Goal: Complete application form

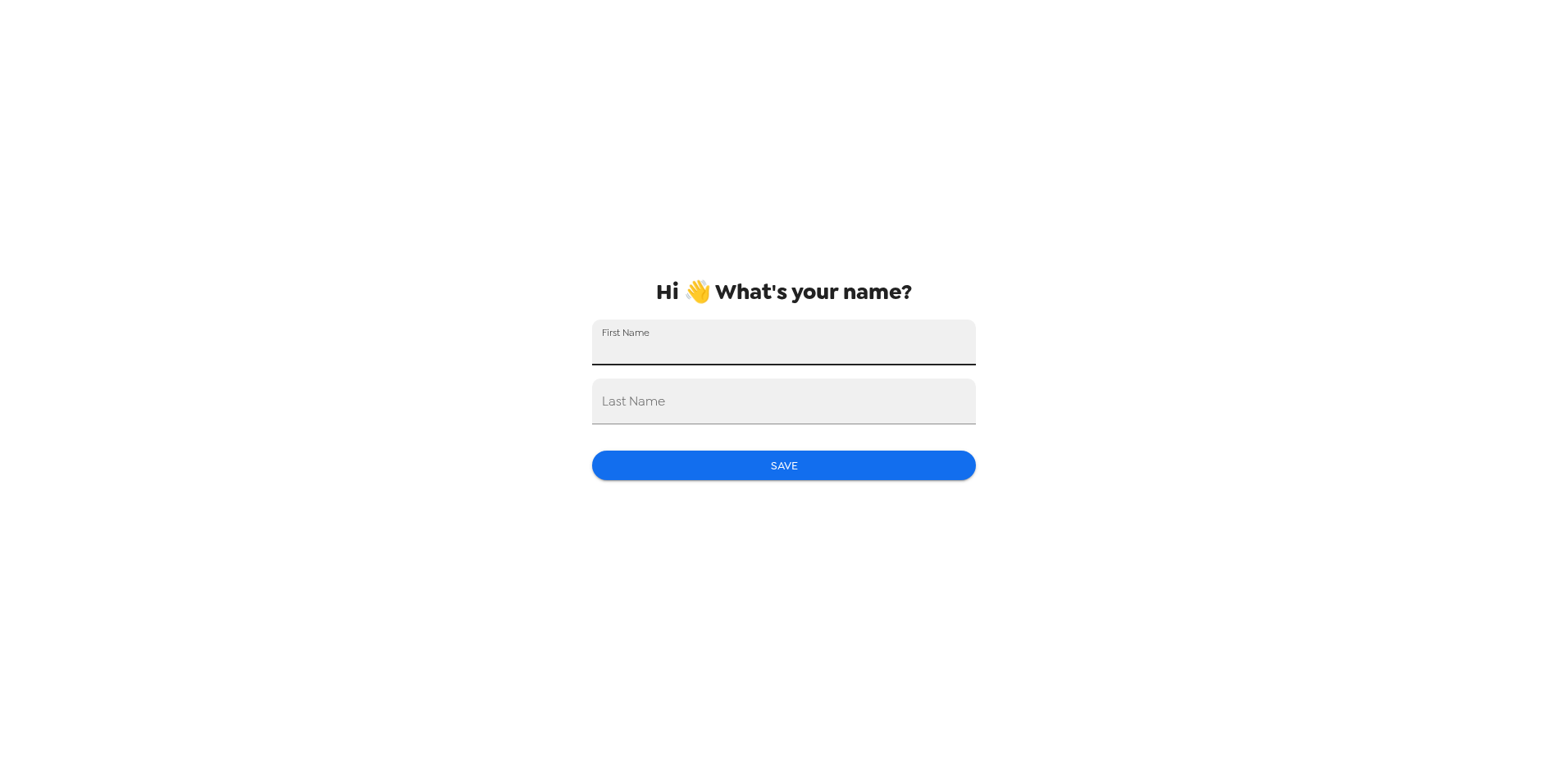
click at [631, 349] on input "First Name" at bounding box center [784, 342] width 383 height 46
type input "[PERSON_NAME]"
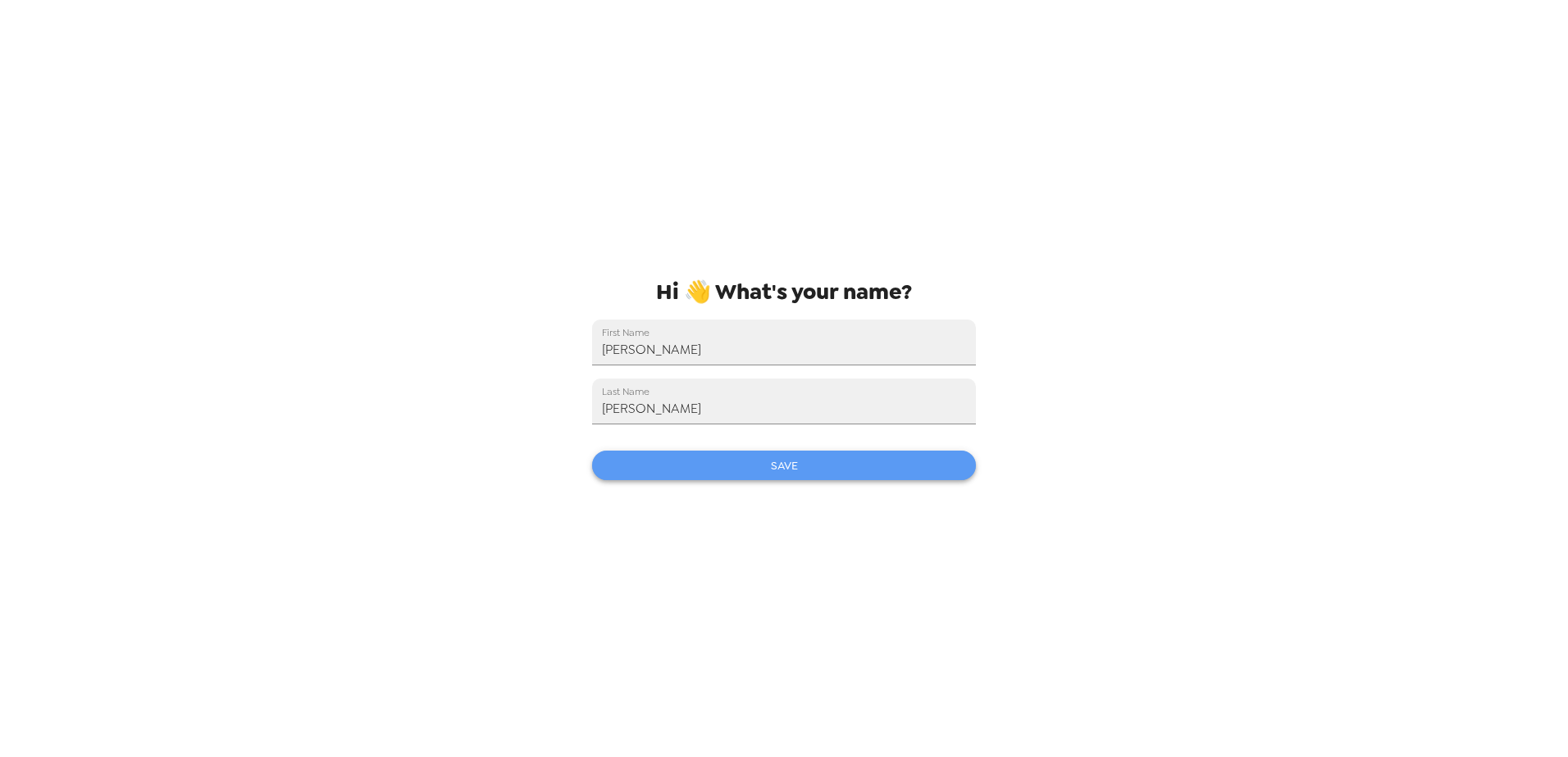
click at [762, 474] on button "Save" at bounding box center [784, 466] width 383 height 30
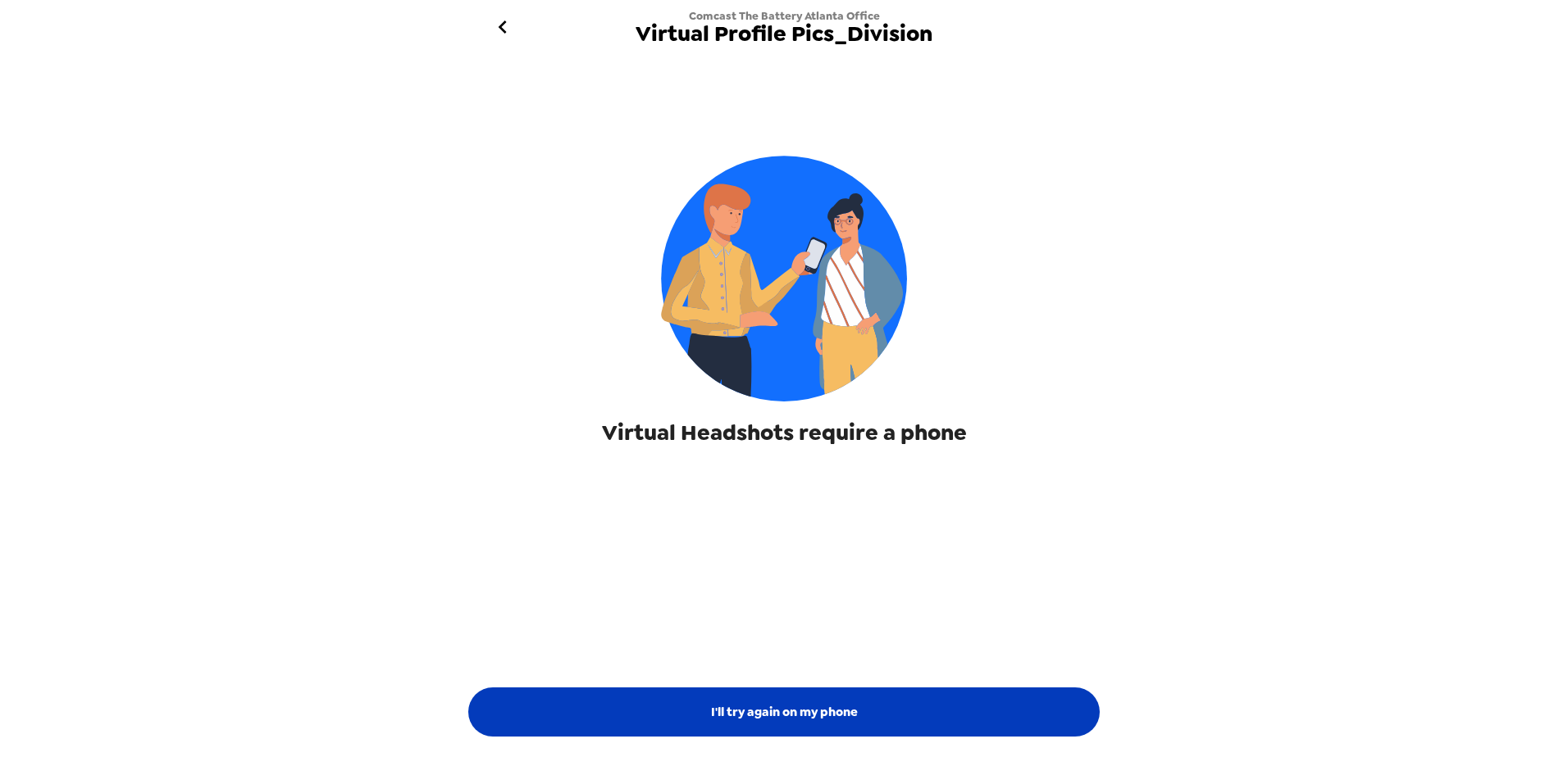
click at [826, 706] on button "I'll try again on my phone" at bounding box center [784, 711] width 631 height 49
